Goal: Find contact information: Find contact information

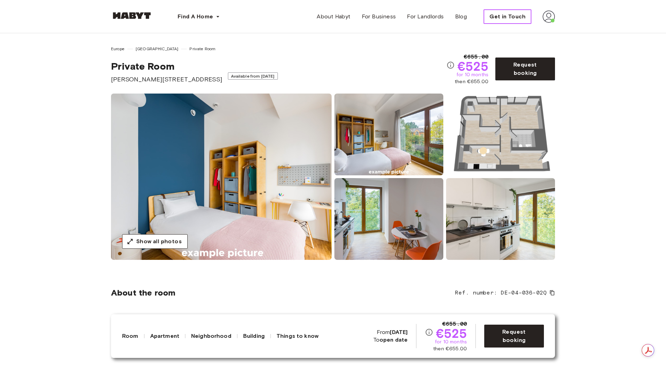
click at [512, 17] on span "Get in Touch" at bounding box center [508, 16] width 36 height 8
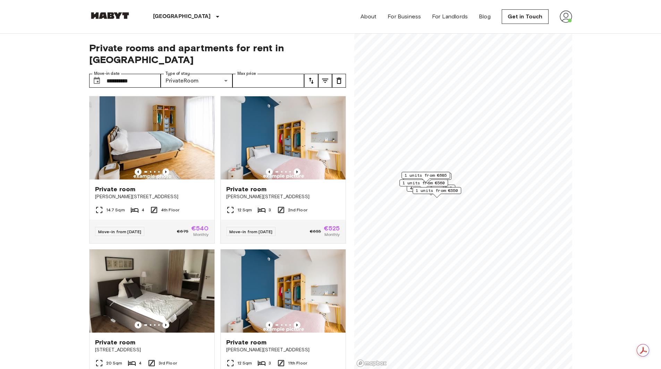
click at [565, 18] on img at bounding box center [566, 16] width 12 height 12
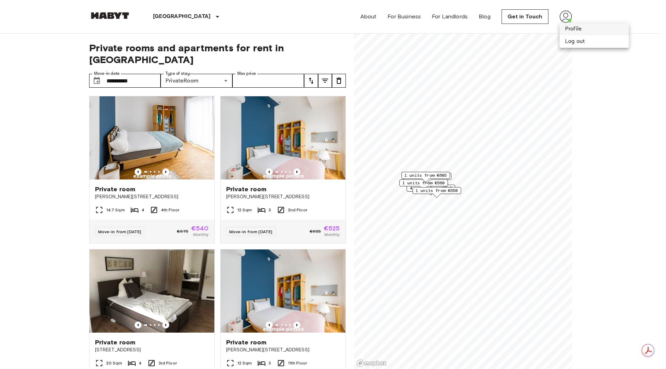
click at [567, 31] on li "Profile" at bounding box center [594, 29] width 69 height 12
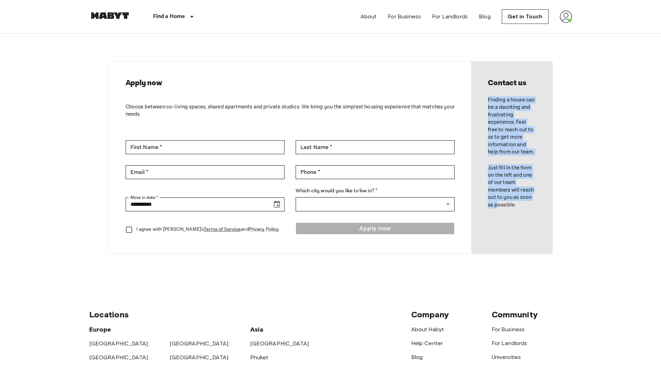
drag, startPoint x: 488, startPoint y: 97, endPoint x: 499, endPoint y: 217, distance: 120.5
click at [499, 217] on div "Contact us Finding a house can be a daunting and frustrating experience. Feel f…" at bounding box center [511, 158] width 81 height 192
click at [494, 222] on div "Contact us Finding a house can be a daunting and frustrating experience. Feel f…" at bounding box center [511, 158] width 81 height 192
